Goal: Transaction & Acquisition: Purchase product/service

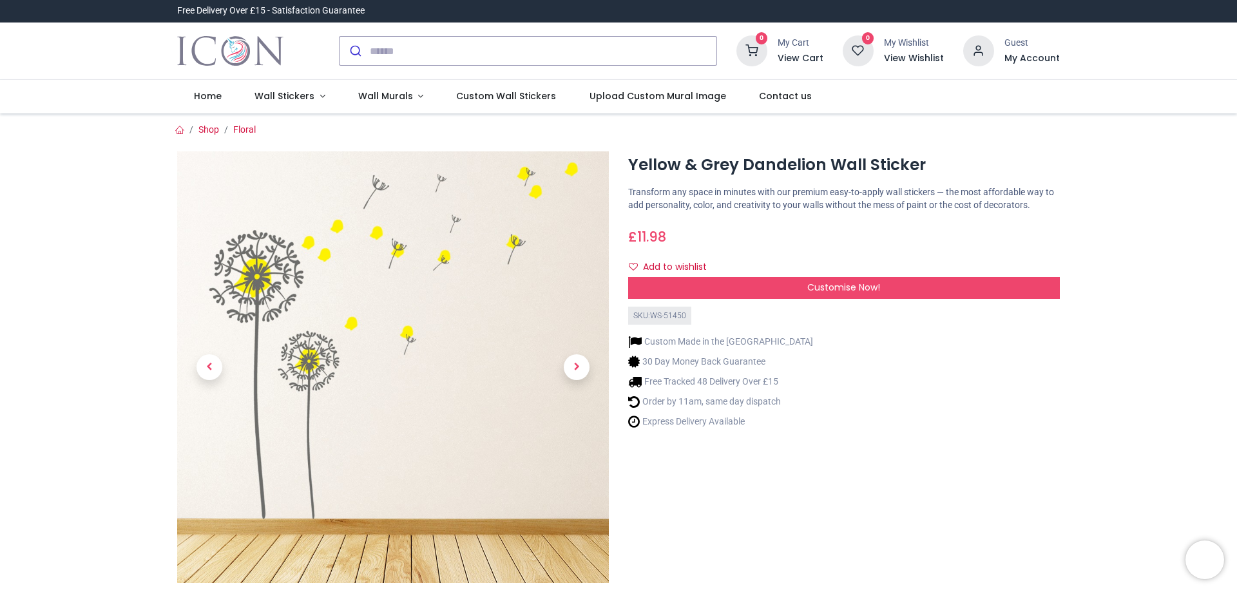
click at [567, 369] on span "Next" at bounding box center [577, 367] width 26 height 26
